Goal: Information Seeking & Learning: Learn about a topic

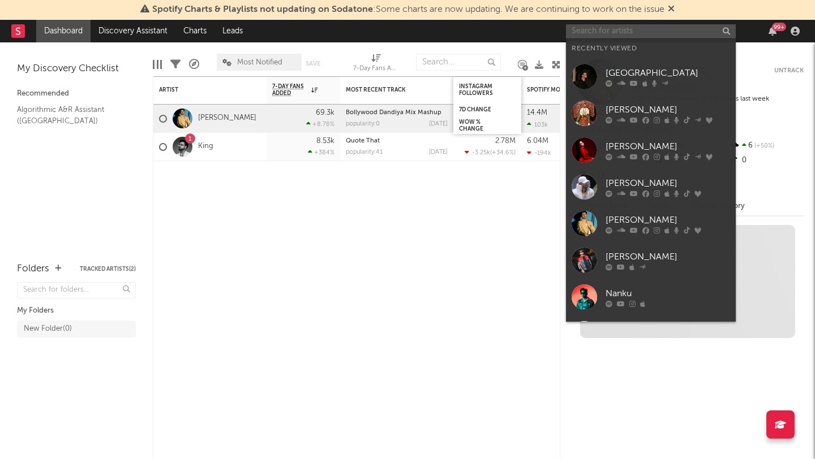
click at [592, 32] on input "text" at bounding box center [651, 31] width 170 height 14
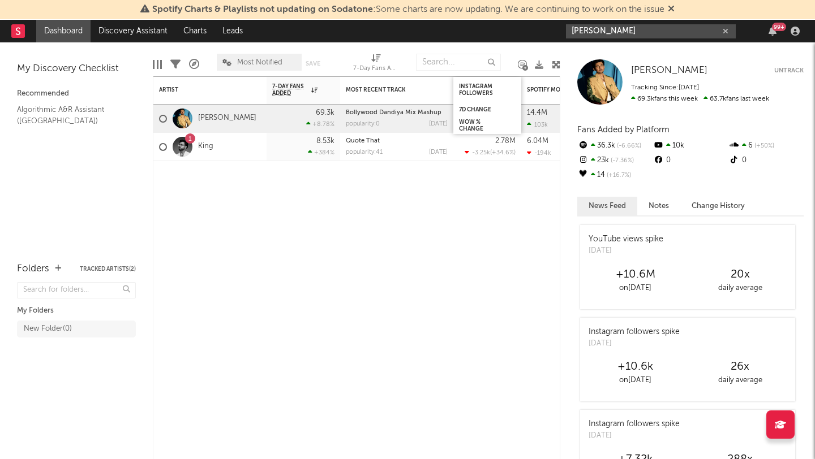
click at [605, 28] on input "[PERSON_NAME]" at bounding box center [651, 31] width 170 height 14
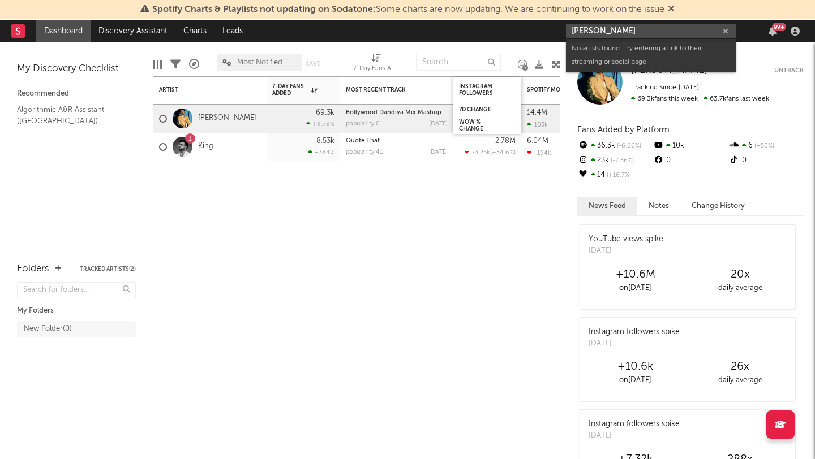
click at [605, 28] on input "[PERSON_NAME]" at bounding box center [651, 31] width 170 height 14
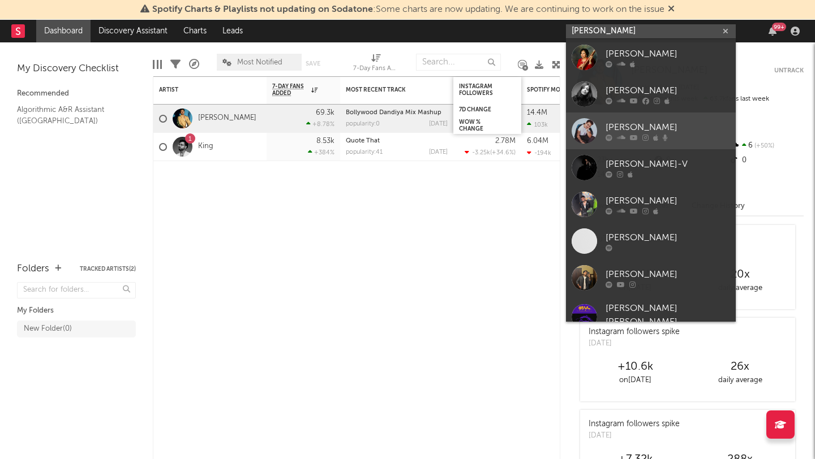
type input "[PERSON_NAME]"
click at [631, 124] on div "[PERSON_NAME]" at bounding box center [667, 127] width 124 height 14
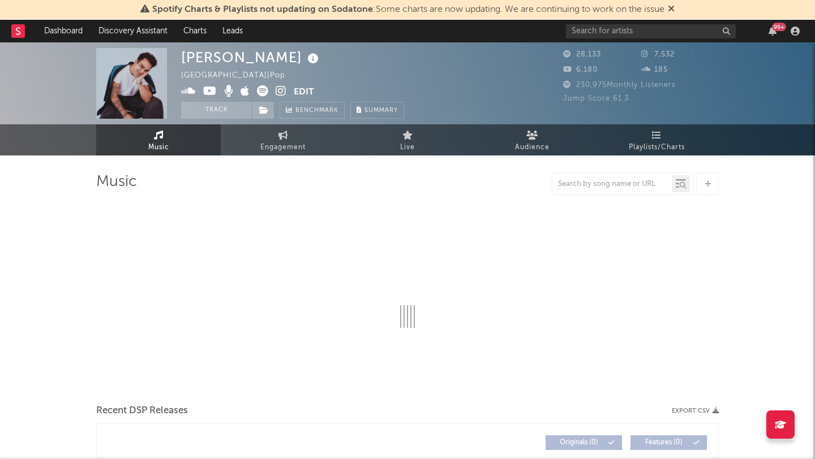
select select "6m"
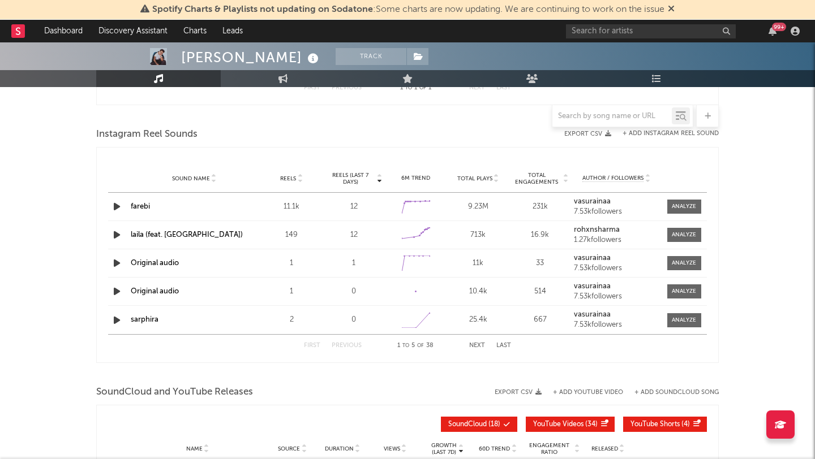
scroll to position [895, 0]
click at [477, 343] on button "Next" at bounding box center [477, 345] width 16 height 6
click at [478, 345] on button "Next" at bounding box center [477, 345] width 16 height 6
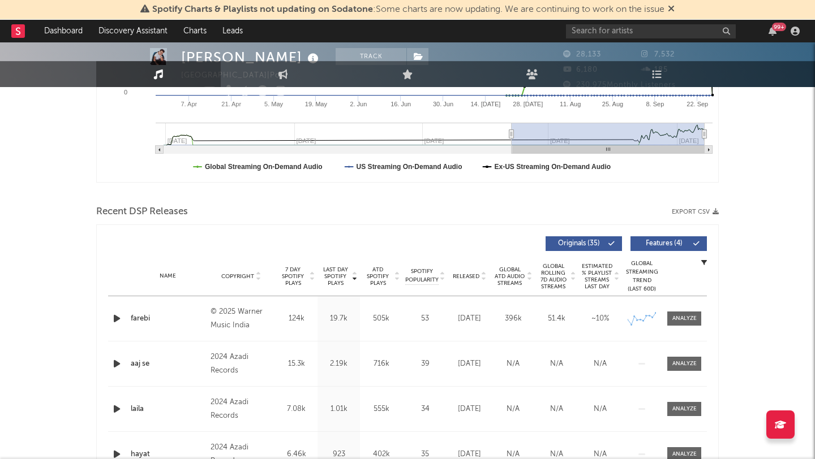
scroll to position [0, 0]
